Goal: Task Accomplishment & Management: Use online tool/utility

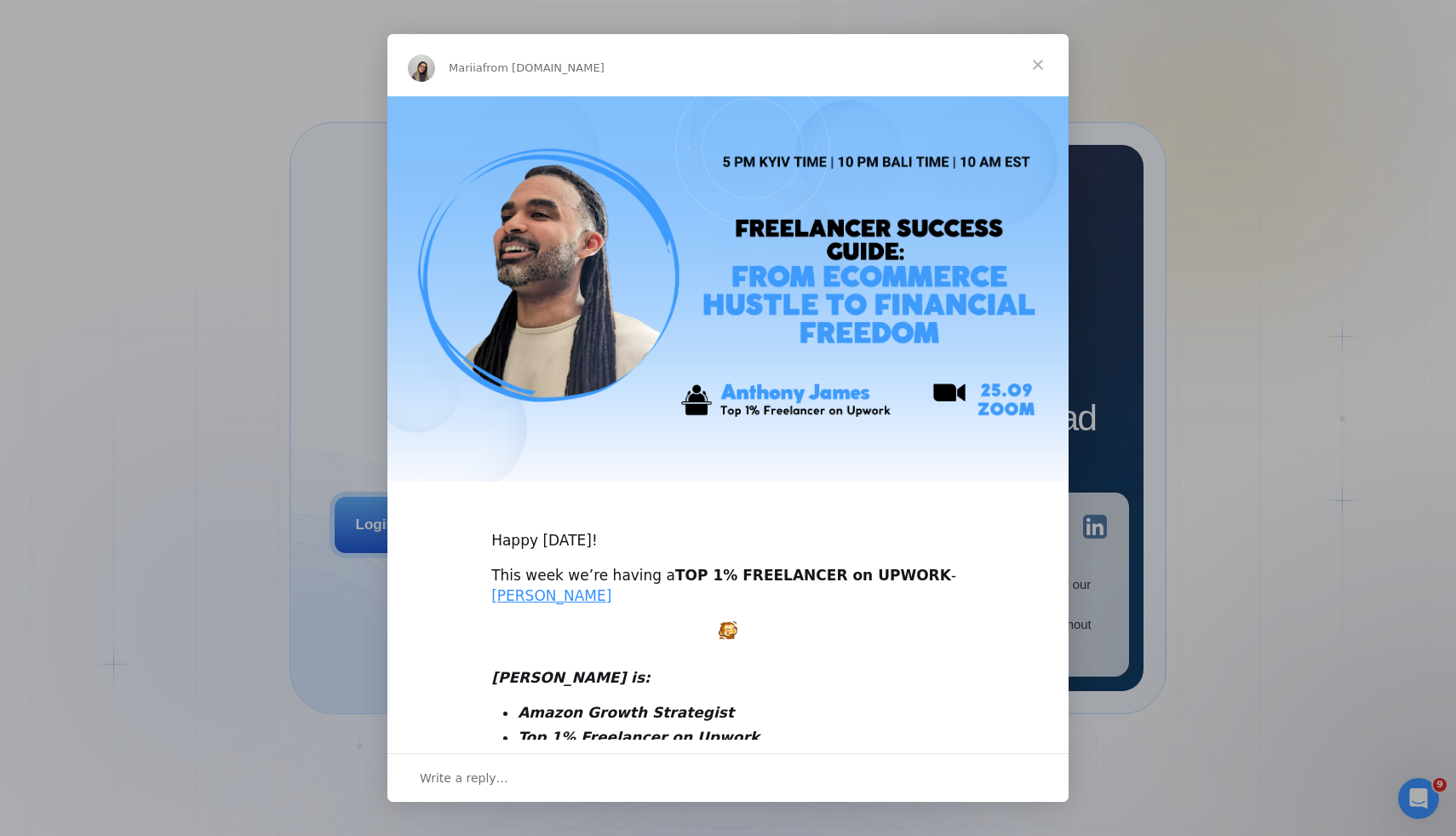
click at [1038, 67] on span "Close" at bounding box center [1038, 64] width 62 height 62
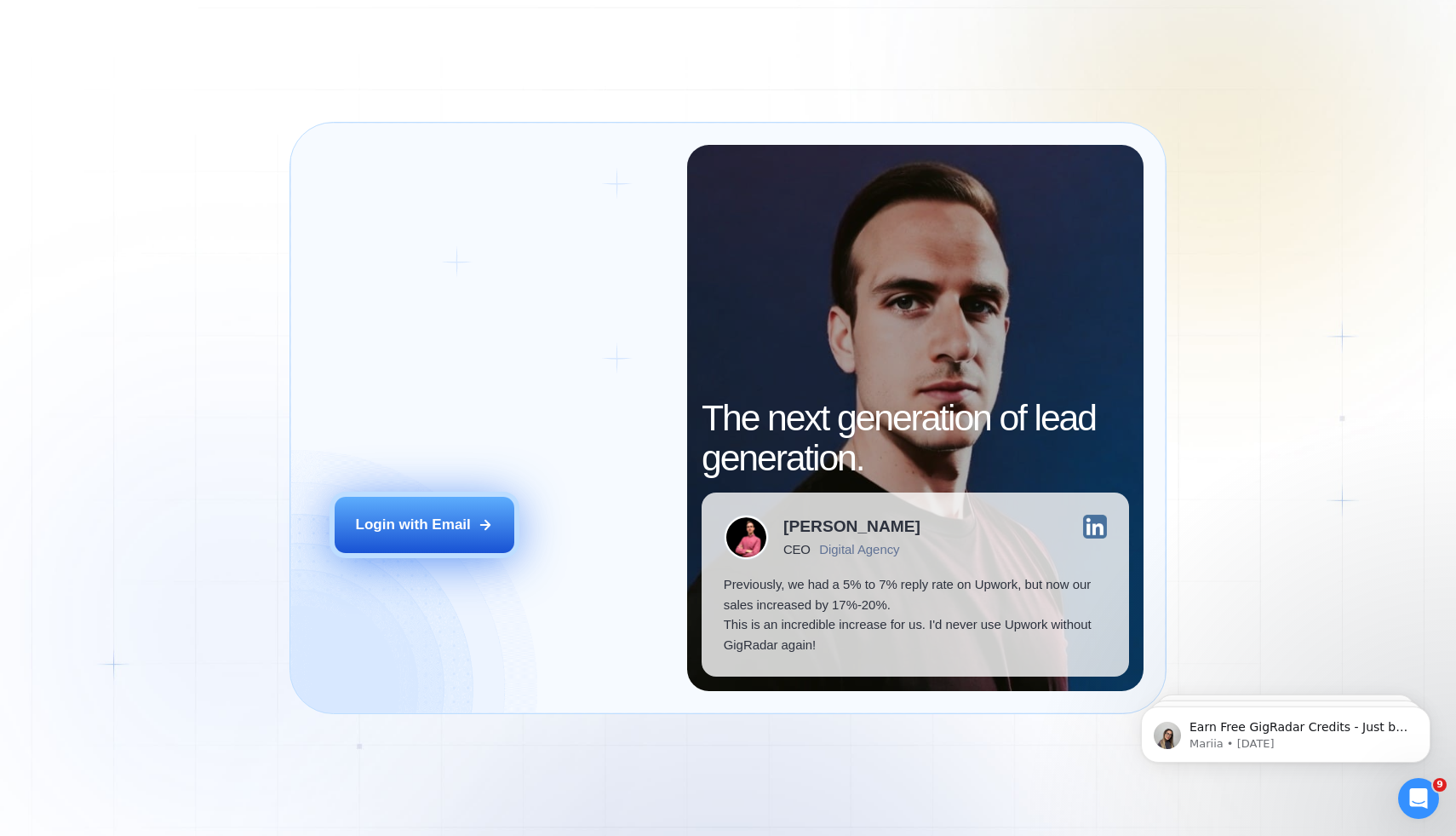
click at [470, 525] on button "Login with Email" at bounding box center [425, 525] width 181 height 56
